Goal: Information Seeking & Learning: Learn about a topic

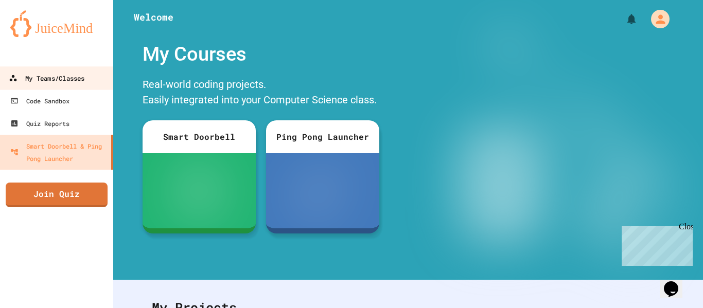
click at [54, 74] on div "My Teams/Classes" at bounding box center [47, 78] width 76 height 13
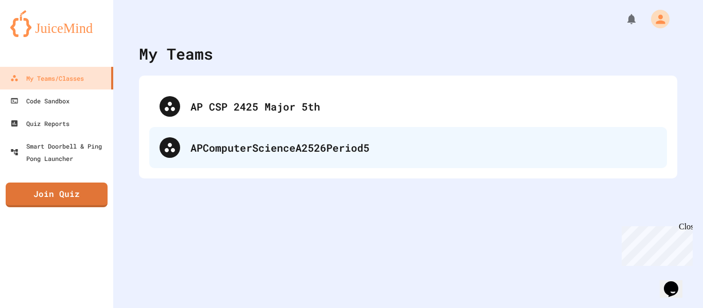
click at [275, 142] on div "APComputerScienceA2526Period5" at bounding box center [423, 147] width 466 height 15
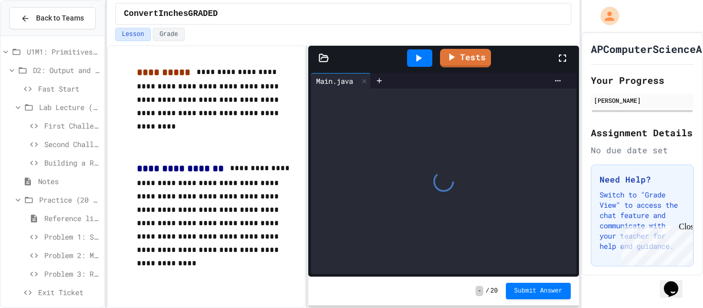
scroll to position [92, 0]
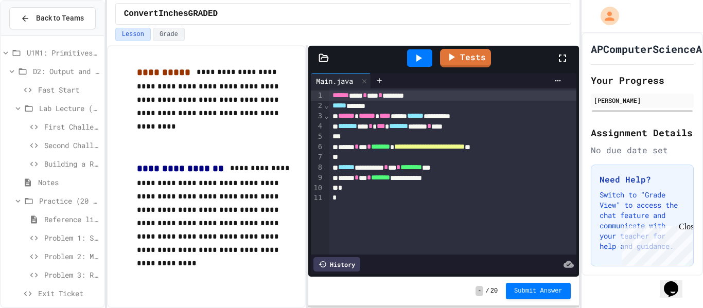
click at [48, 243] on div "Problem 1: System Status" at bounding box center [52, 238] width 103 height 15
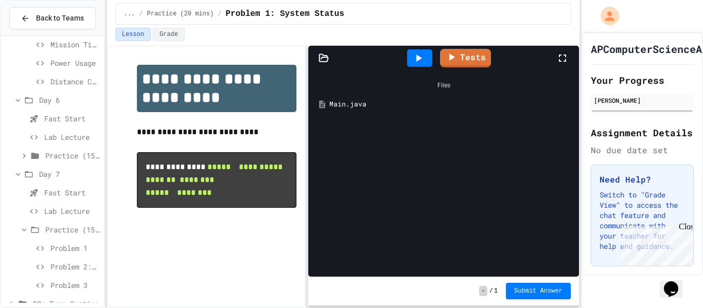
scroll to position [783, 0]
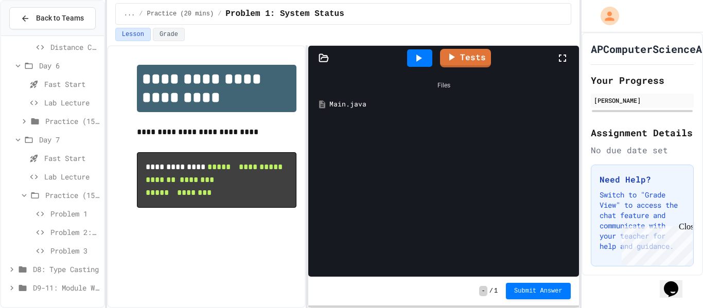
click at [54, 257] on div "Problem 3" at bounding box center [52, 250] width 103 height 15
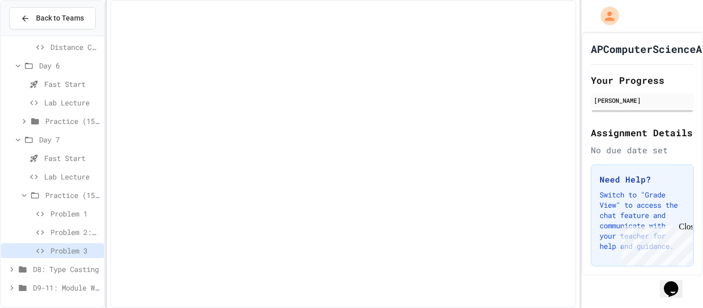
scroll to position [775, 0]
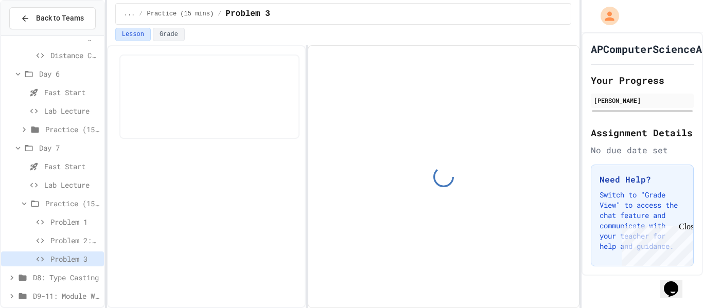
click at [49, 282] on span "D8: Type Casting" at bounding box center [66, 277] width 67 height 11
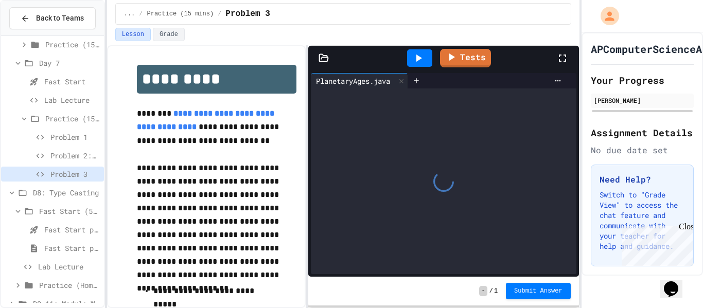
scroll to position [863, 0]
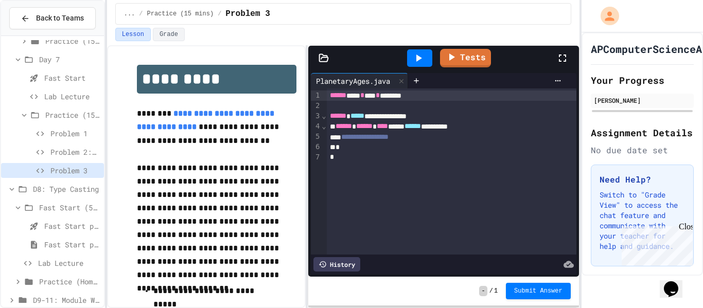
click at [48, 221] on span "Fast Start pt.1" at bounding box center [72, 226] width 56 height 11
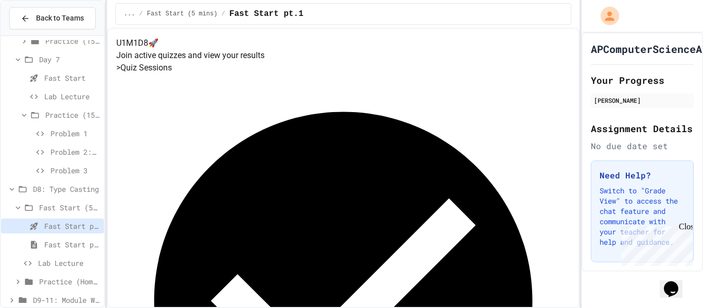
scroll to position [875, 0]
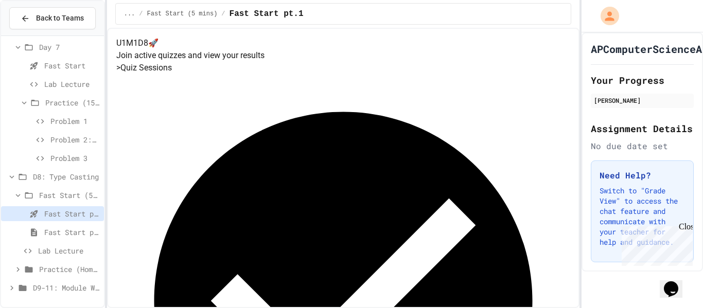
click at [50, 228] on span "Fast Start pt.2" at bounding box center [72, 232] width 56 height 11
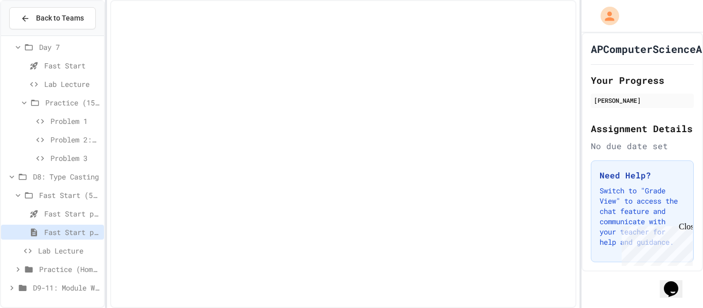
scroll to position [867, 0]
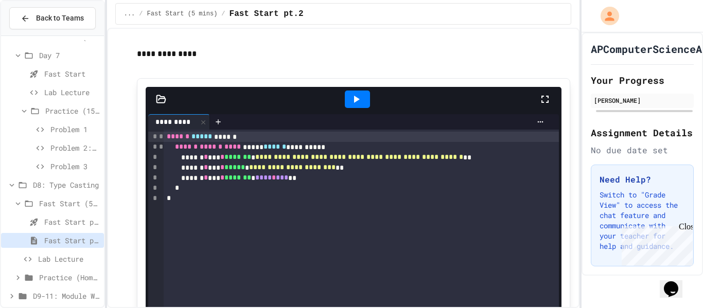
click at [51, 257] on span "Lab Lecture" at bounding box center [69, 259] width 62 height 11
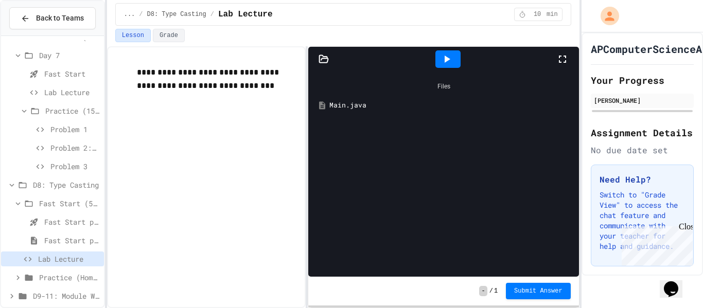
click at [20, 277] on icon at bounding box center [17, 277] width 9 height 9
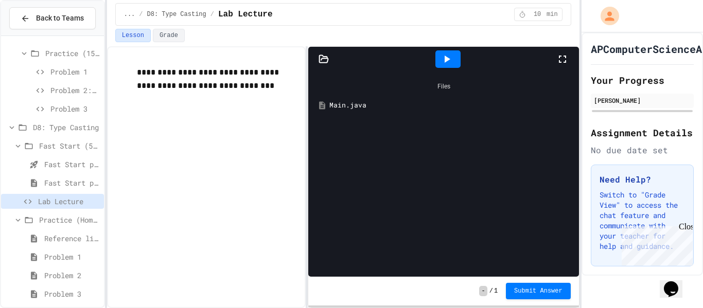
scroll to position [1061, 0]
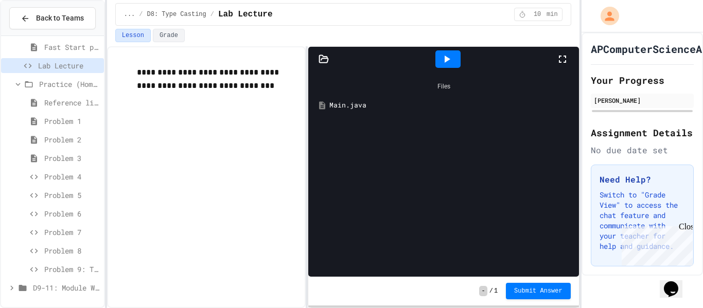
click at [43, 291] on span "D9-11: Module Wrap Up" at bounding box center [66, 288] width 67 height 11
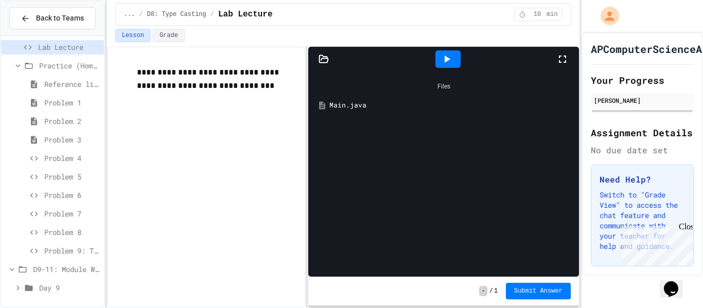
scroll to position [1078, 0]
click at [48, 289] on span "Day 9" at bounding box center [69, 289] width 61 height 11
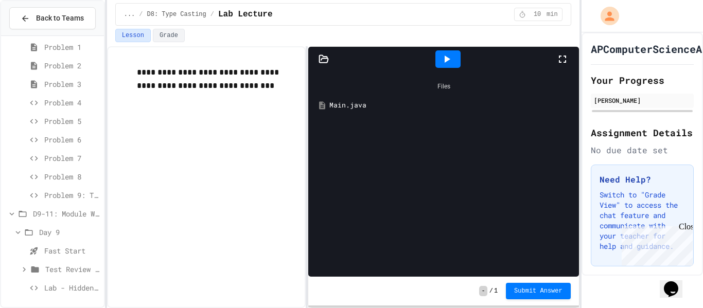
scroll to position [1134, 0]
click at [64, 288] on span "Lab - Hidden Figures: Launch Weight Calculator" at bounding box center [72, 288] width 56 height 11
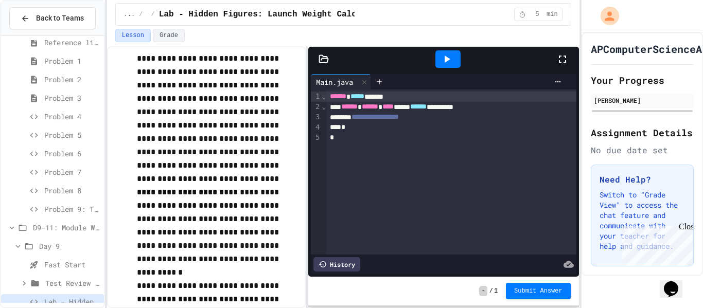
scroll to position [1123, 0]
click at [86, 207] on span "Problem 9: Temperature Converter" at bounding box center [72, 207] width 56 height 11
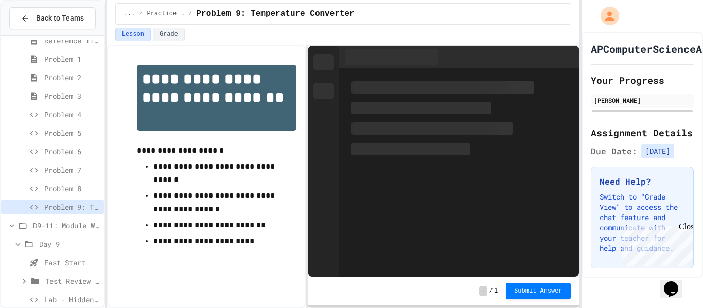
scroll to position [1088, 0]
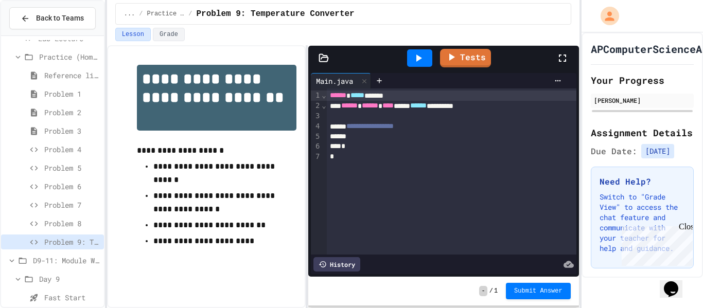
click at [58, 82] on div "Reference link" at bounding box center [52, 75] width 103 height 15
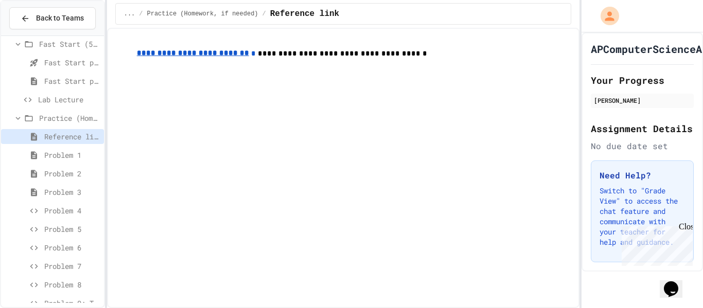
scroll to position [1029, 0]
click at [59, 99] on span "Lab Lecture" at bounding box center [69, 97] width 62 height 11
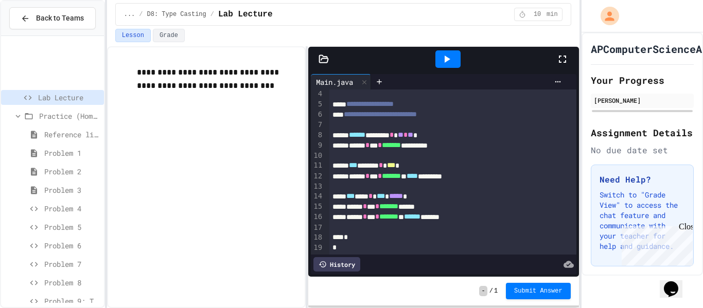
scroll to position [1135, 0]
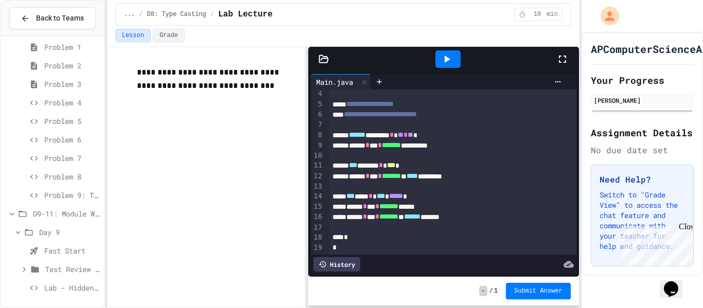
click at [71, 289] on span "Lab - Hidden Figures: Launch Weight Calculator" at bounding box center [72, 288] width 56 height 11
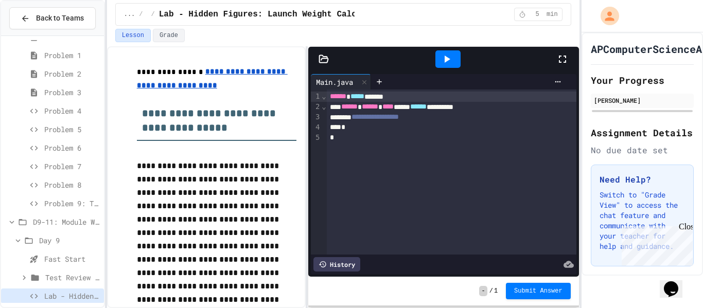
scroll to position [1135, 0]
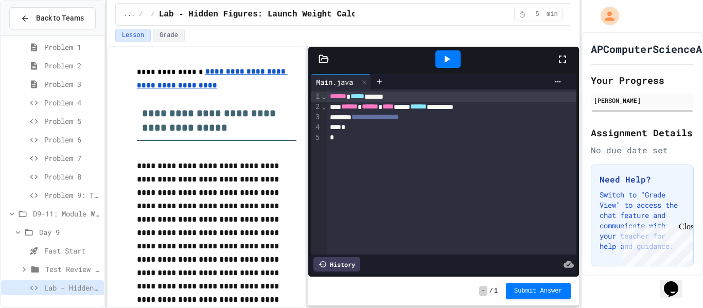
click at [71, 289] on span "Lab - Hidden Figures: Launch Weight Calculator" at bounding box center [72, 288] width 56 height 11
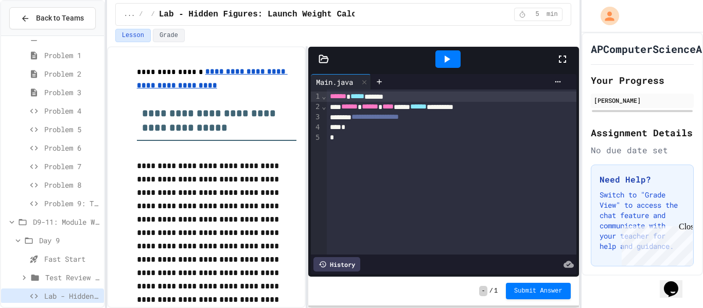
drag, startPoint x: 97, startPoint y: 179, endPoint x: 89, endPoint y: 180, distance: 8.3
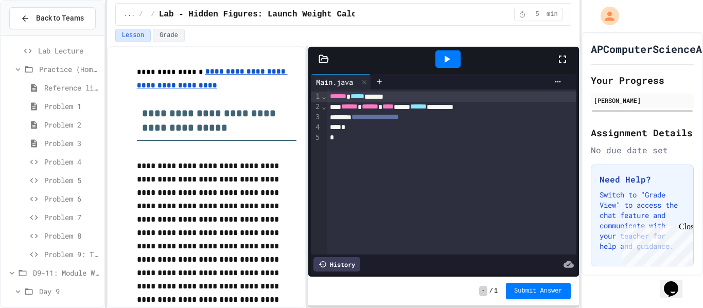
scroll to position [1077, 0]
click at [78, 89] on span "Reference link" at bounding box center [72, 86] width 56 height 11
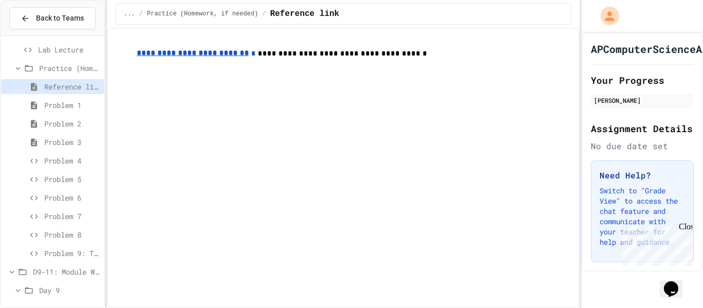
click at [72, 111] on div "Problem 1" at bounding box center [52, 105] width 103 height 15
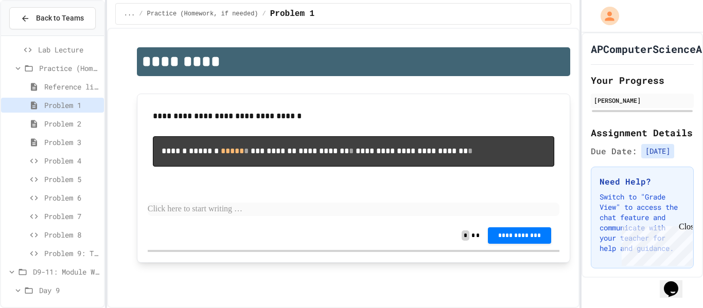
click at [164, 250] on div "**********" at bounding box center [354, 235] width 412 height 29
click at [208, 250] on div "**********" at bounding box center [354, 235] width 412 height 29
click at [195, 216] on p at bounding box center [354, 209] width 412 height 13
click at [504, 239] on span "**********" at bounding box center [519, 235] width 47 height 8
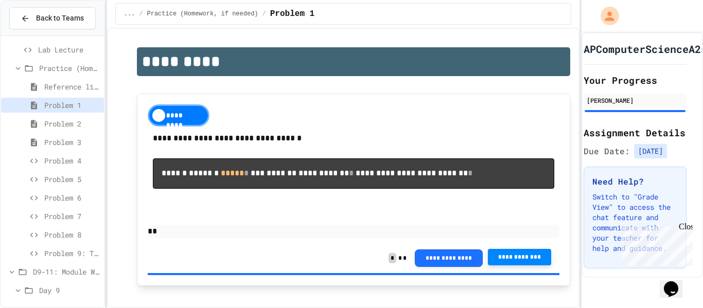
scroll to position [41, 0]
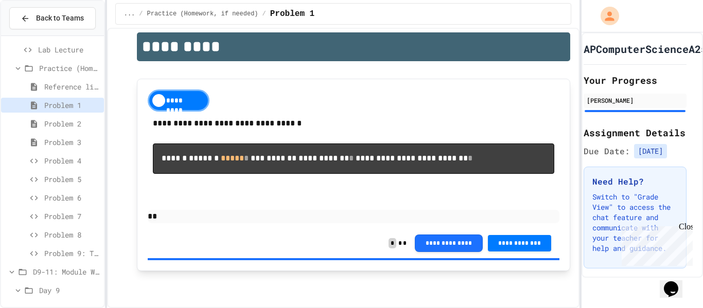
click at [88, 126] on span "Problem 2" at bounding box center [72, 123] width 56 height 11
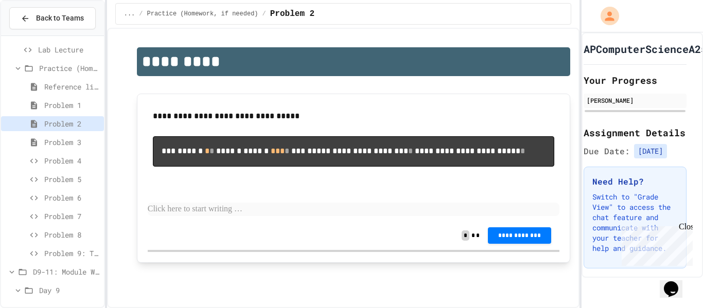
click at [284, 137] on pre "**********" at bounding box center [353, 151] width 401 height 30
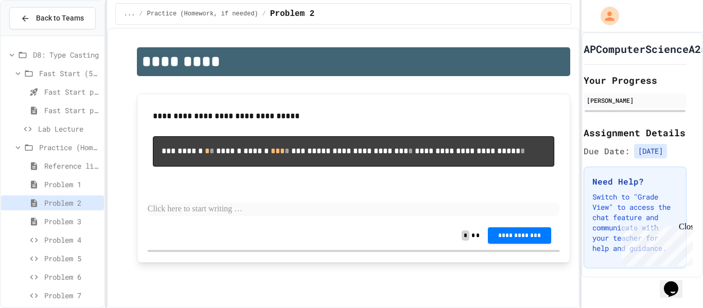
scroll to position [954, 0]
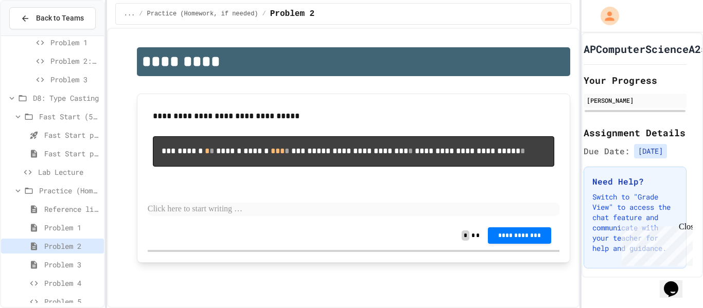
click at [413, 167] on pre "**********" at bounding box center [353, 151] width 401 height 30
